Goal: Task Accomplishment & Management: Manage account settings

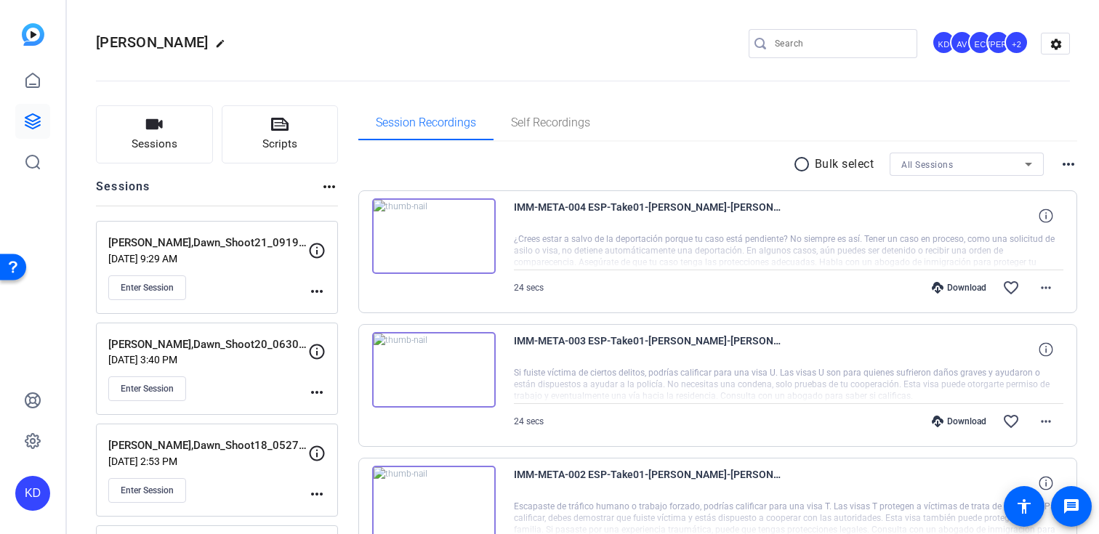
click at [232, 284] on div "Enter Session" at bounding box center [208, 287] width 200 height 25
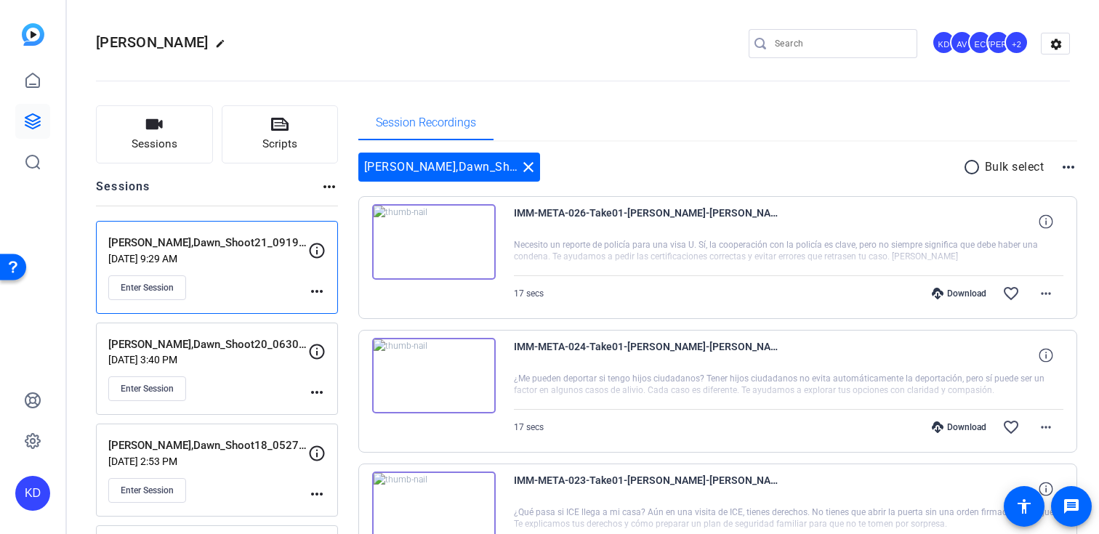
click at [974, 294] on div "Download" at bounding box center [958, 294] width 69 height 12
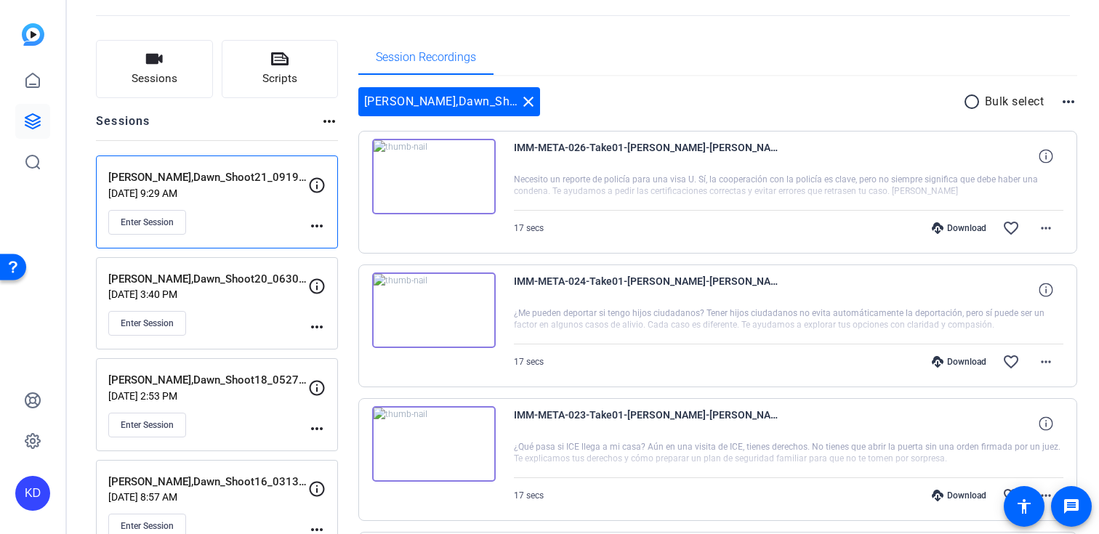
scroll to position [100, 0]
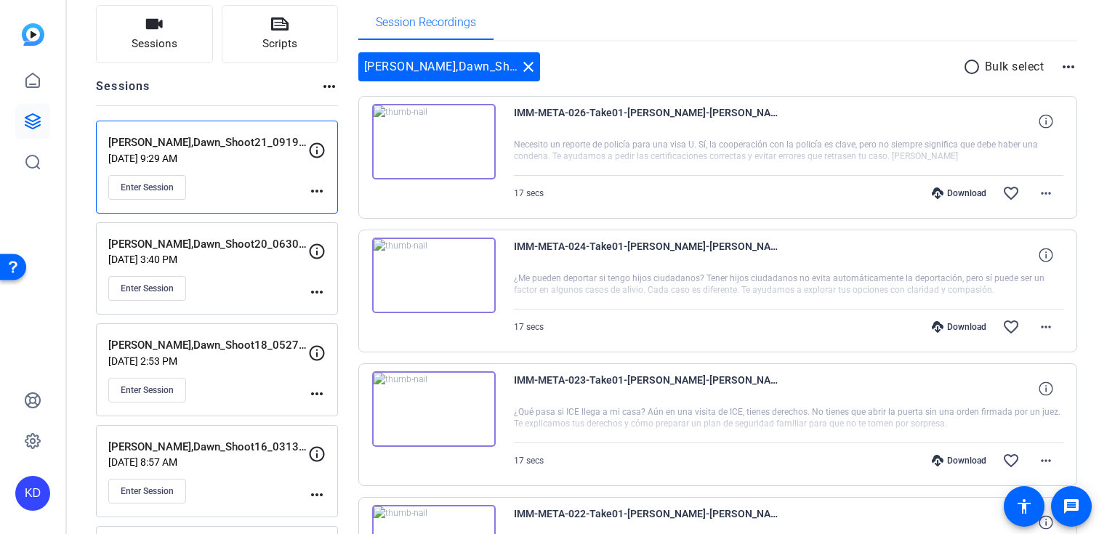
click at [956, 321] on div "Download" at bounding box center [958, 327] width 69 height 12
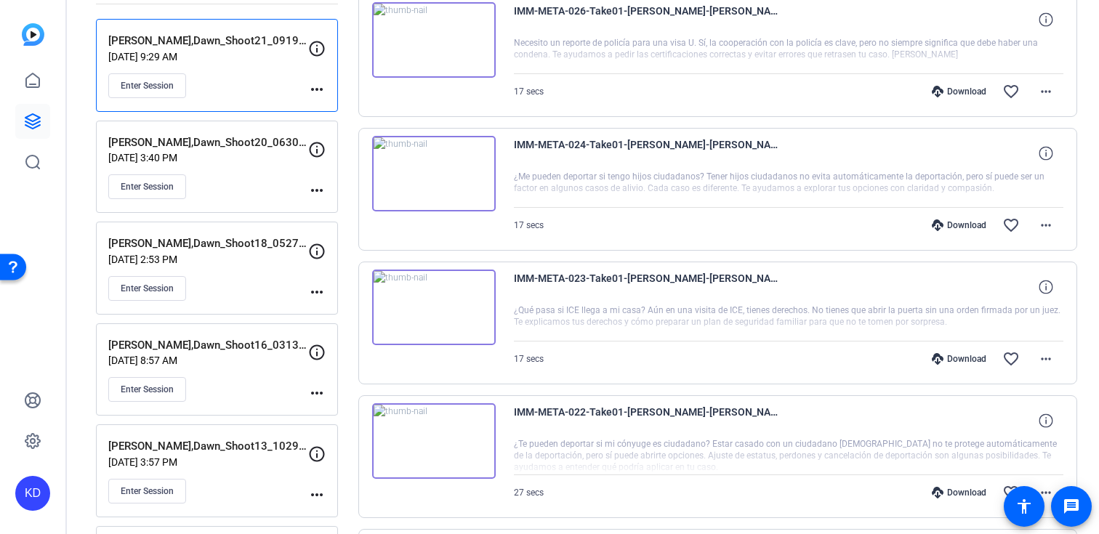
scroll to position [243, 0]
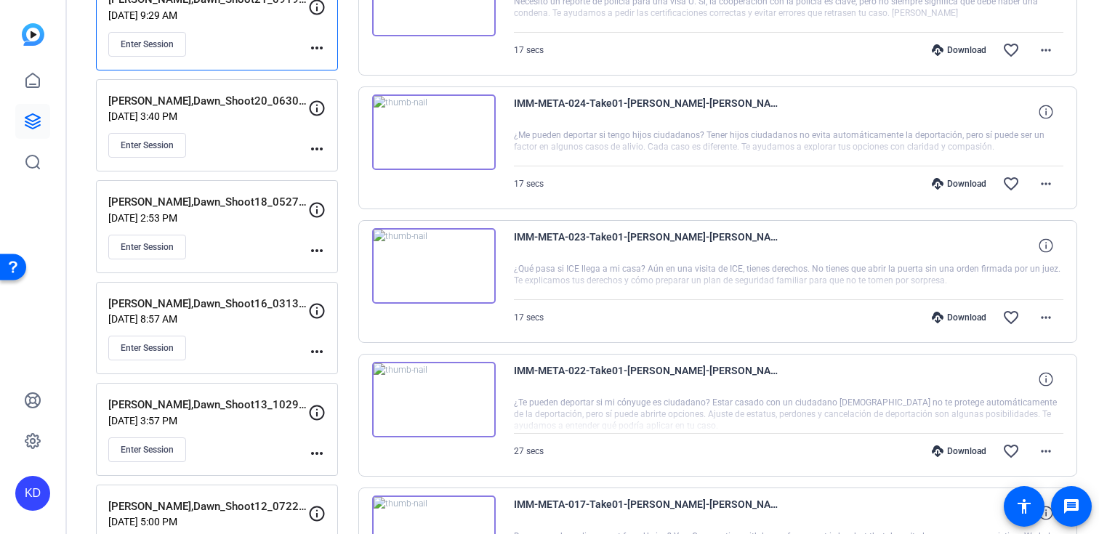
click at [953, 315] on div "Download" at bounding box center [958, 318] width 69 height 12
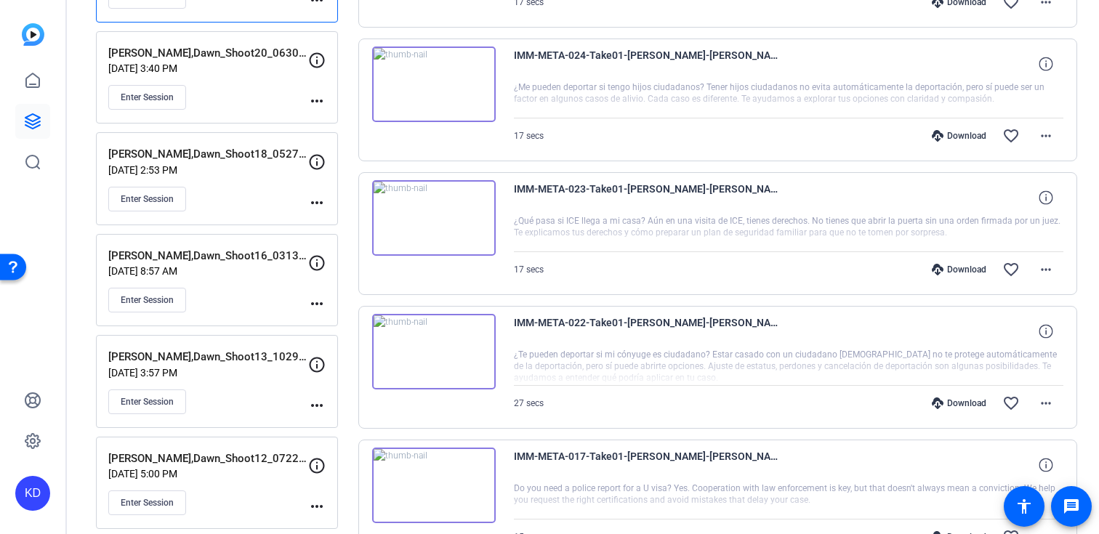
scroll to position [311, 0]
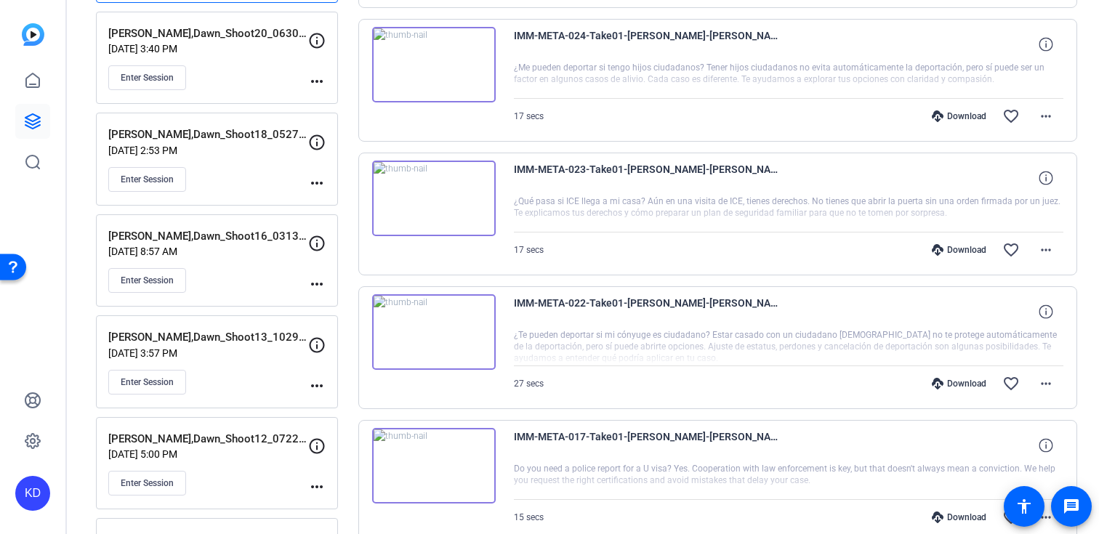
click at [960, 379] on div "Download" at bounding box center [958, 384] width 69 height 12
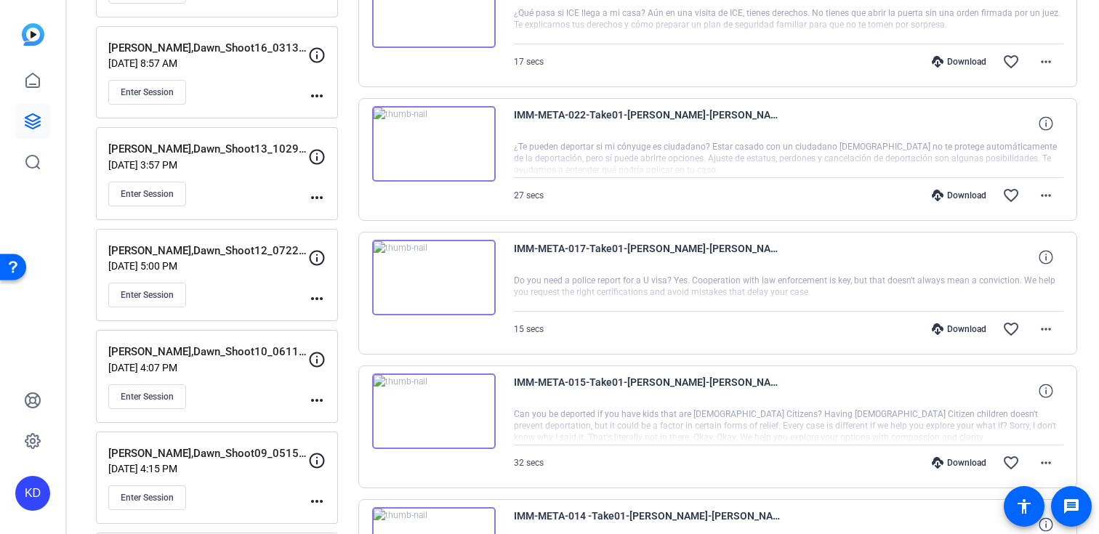
scroll to position [505, 0]
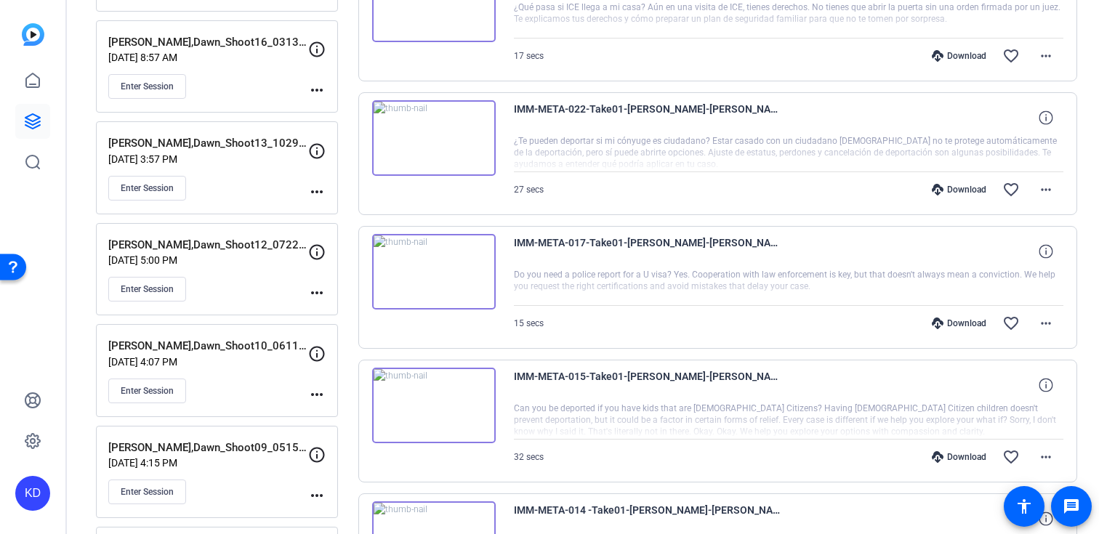
click at [955, 333] on div "Download favorite_border more_horiz" at bounding box center [870, 323] width 385 height 35
click at [962, 322] on div "Download" at bounding box center [958, 324] width 69 height 12
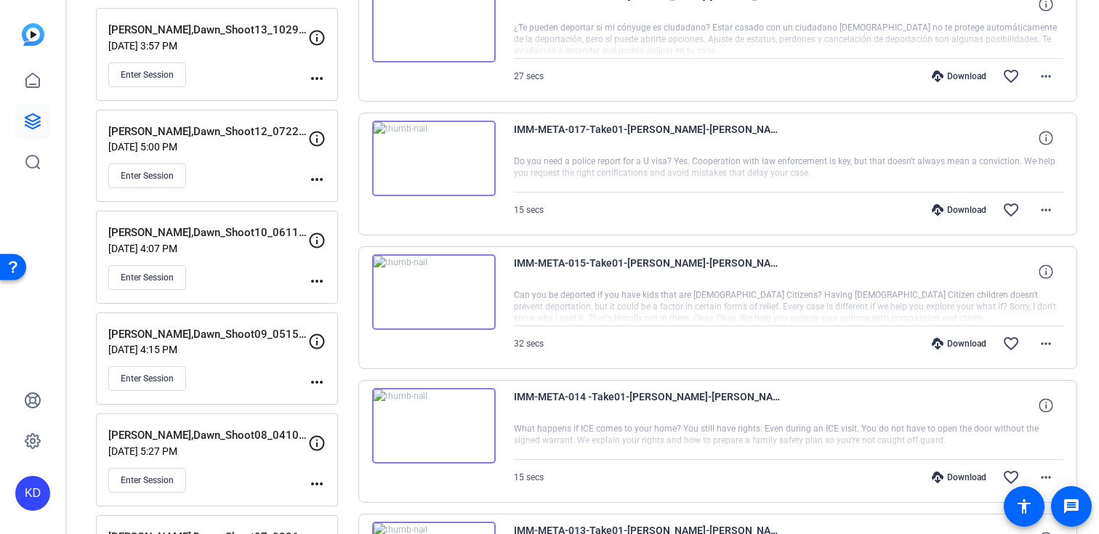
scroll to position [620, 0]
click at [966, 339] on div "Download" at bounding box center [958, 342] width 69 height 12
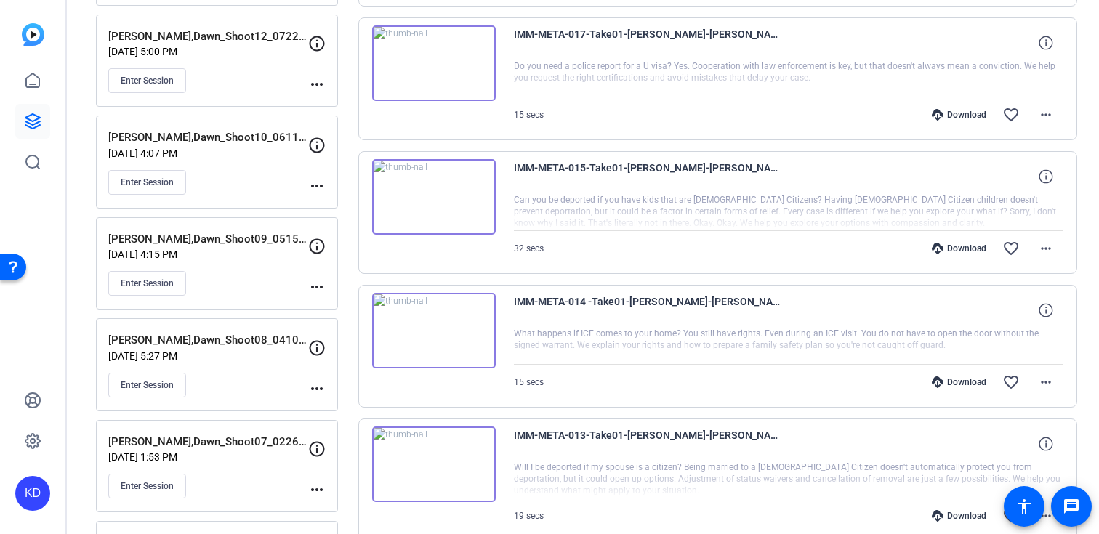
scroll to position [780, 0]
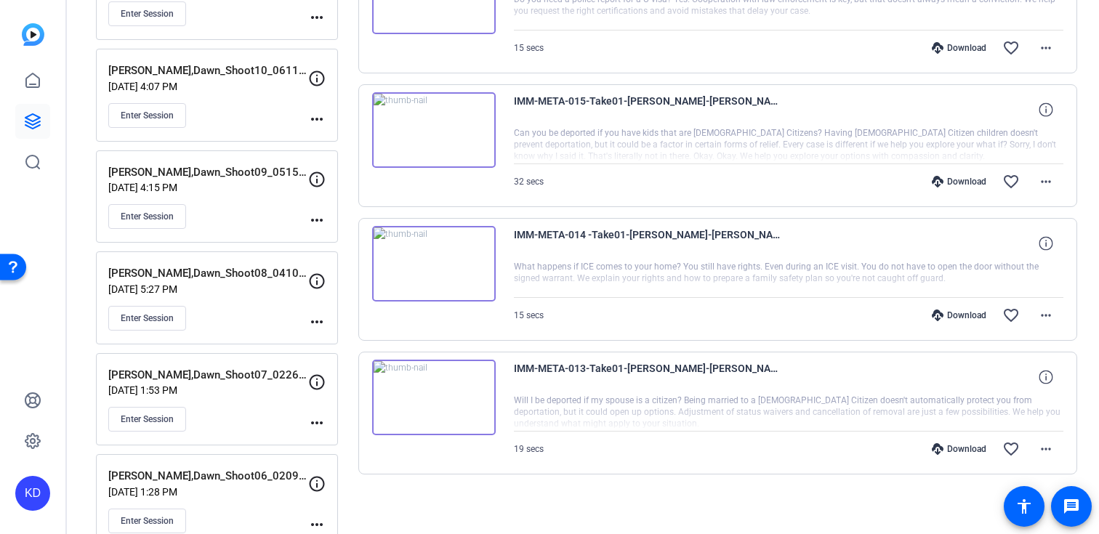
click at [952, 318] on div "Download" at bounding box center [958, 316] width 69 height 12
click at [958, 450] on div "Download" at bounding box center [958, 449] width 69 height 12
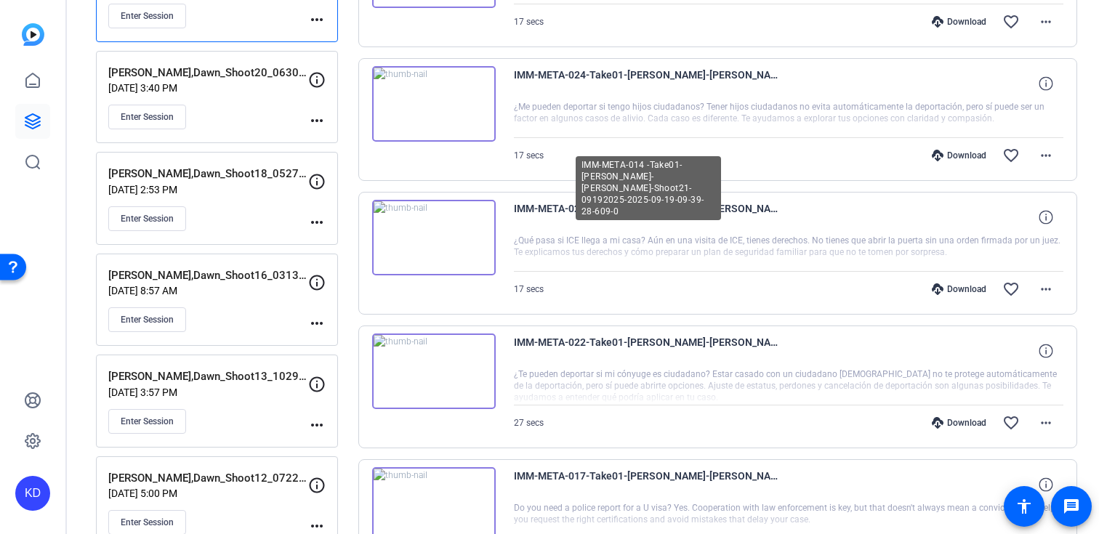
scroll to position [0, 0]
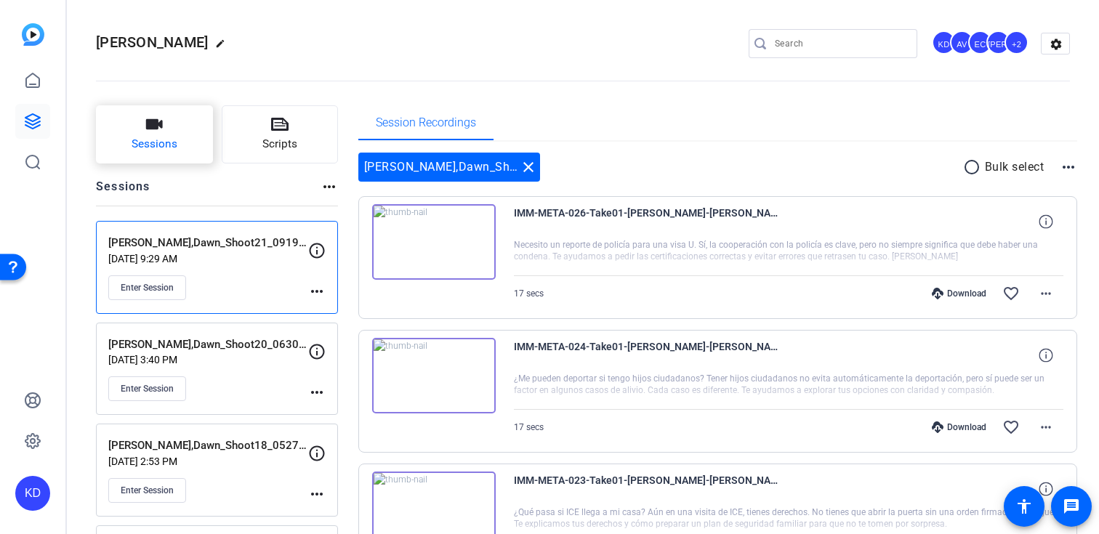
click at [196, 149] on button "Sessions" at bounding box center [154, 134] width 117 height 58
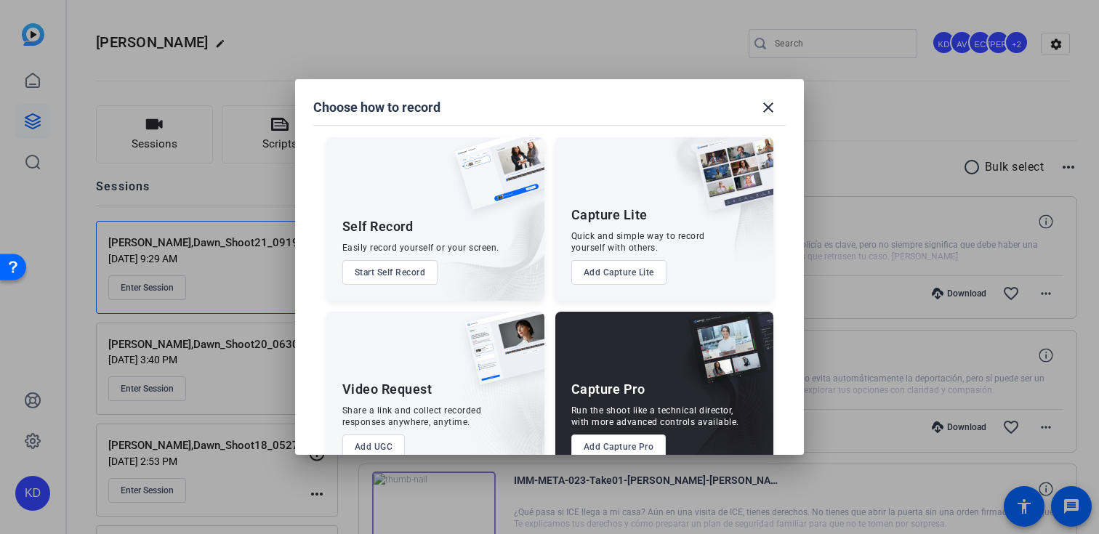
click at [611, 445] on button "Add Capture Pro" at bounding box center [618, 446] width 95 height 25
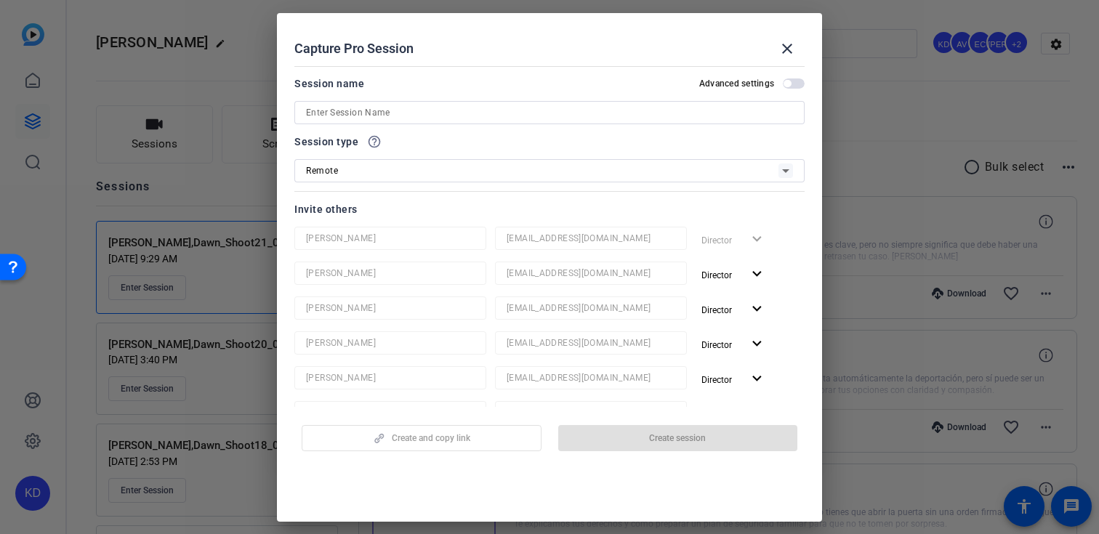
click at [425, 110] on input at bounding box center [549, 112] width 487 height 17
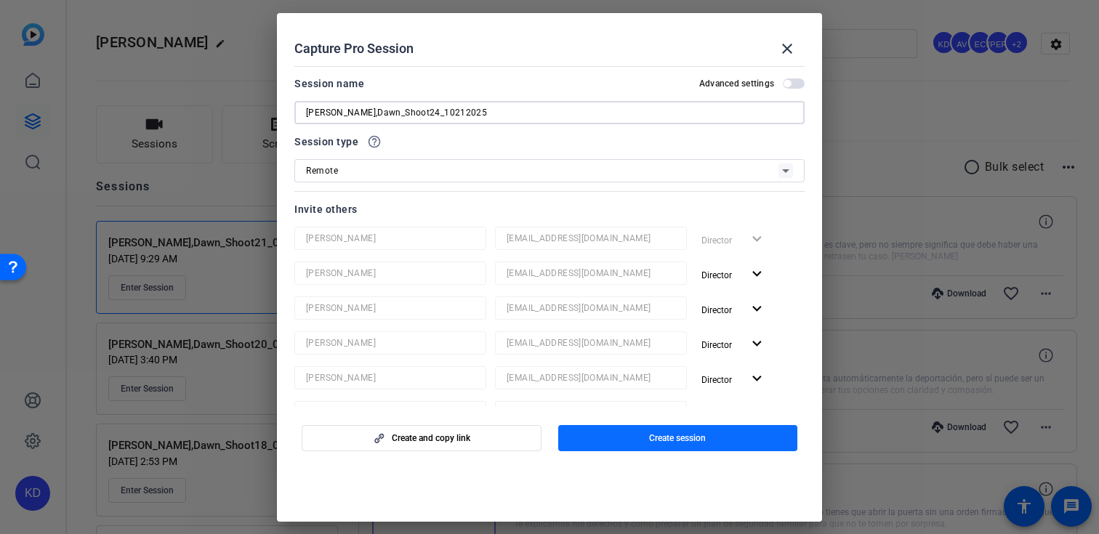
type input "[PERSON_NAME],Dawn_Shoot24_10212025"
click at [695, 440] on span "Create session" at bounding box center [677, 438] width 57 height 12
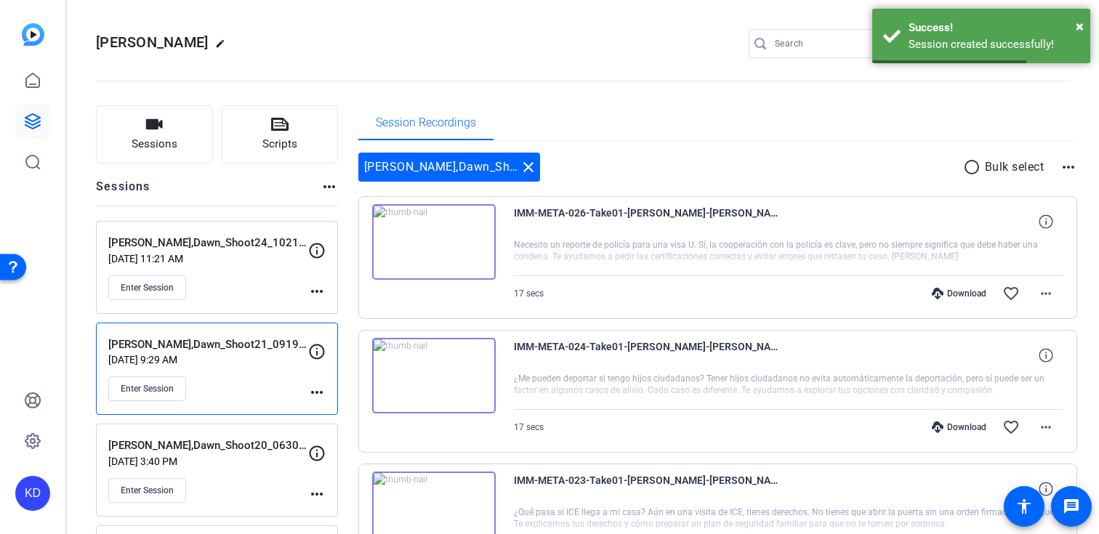
click at [315, 298] on mat-icon "more_horiz" at bounding box center [316, 291] width 17 height 17
click at [330, 315] on span "Edit Session" at bounding box center [353, 312] width 66 height 17
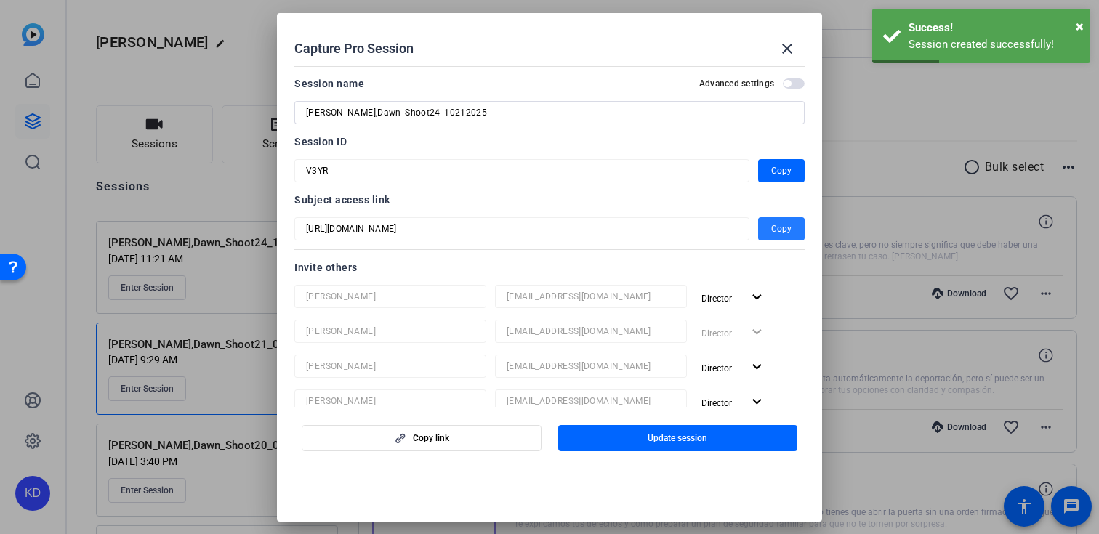
click at [776, 222] on span "Copy" at bounding box center [781, 228] width 20 height 17
